Goal: Transaction & Acquisition: Purchase product/service

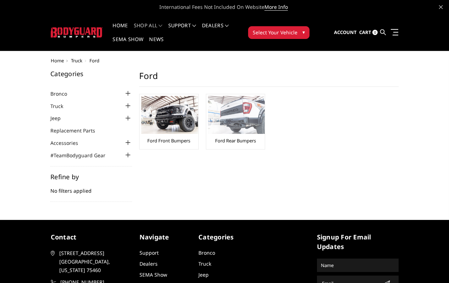
click at [215, 138] on link "Ford Rear Bumpers" at bounding box center [235, 141] width 41 height 6
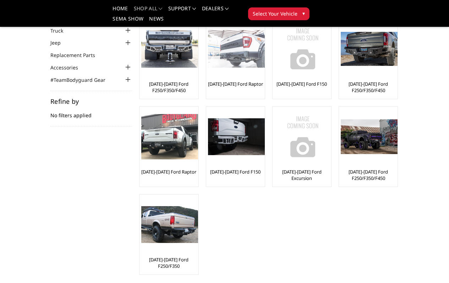
scroll to position [71, 0]
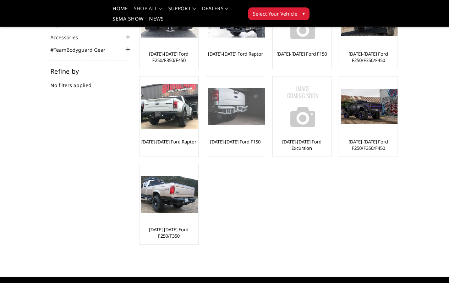
click at [210, 139] on link "[DATE]-[DATE] Ford F150" at bounding box center [235, 142] width 50 height 6
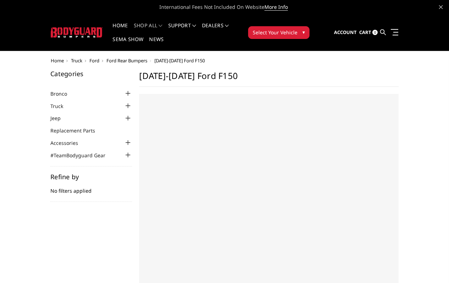
select select "US"
